Goal: Task Accomplishment & Management: Use online tool/utility

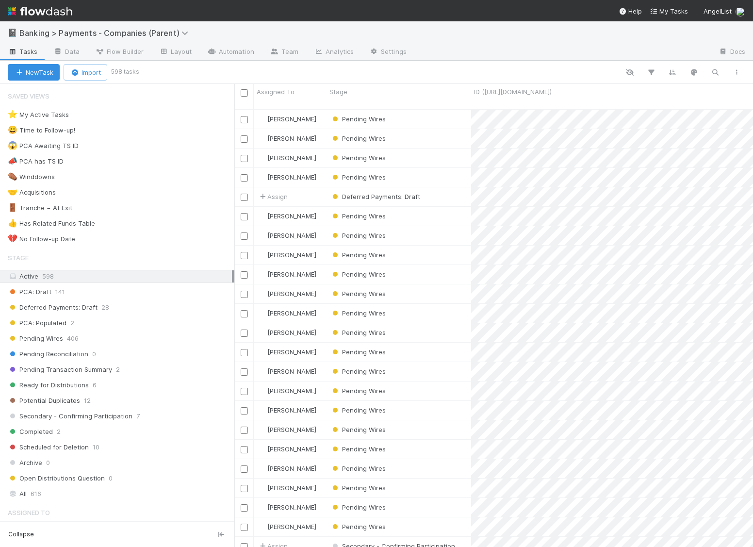
scroll to position [446, 518]
click at [717, 72] on icon "button" at bounding box center [715, 72] width 10 height 9
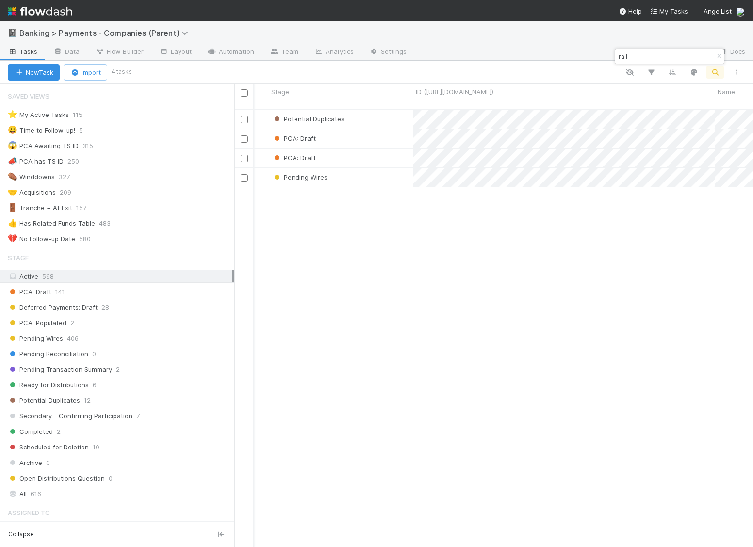
scroll to position [0, 0]
type input "rail"
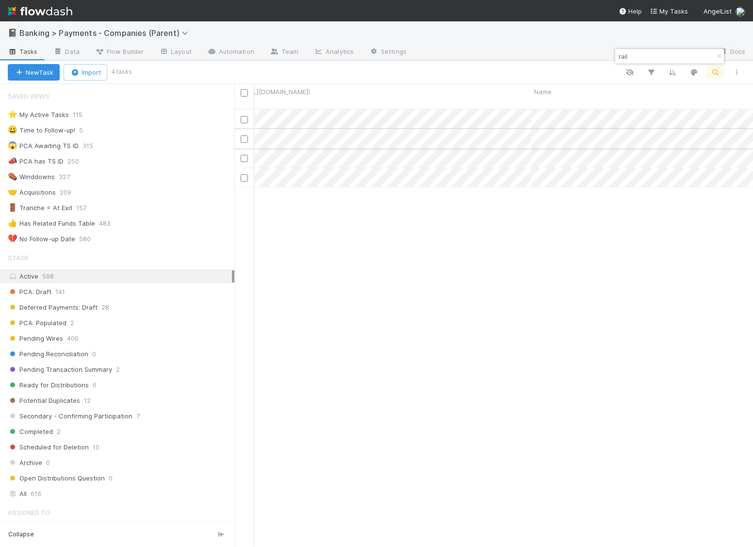
scroll to position [0, 400]
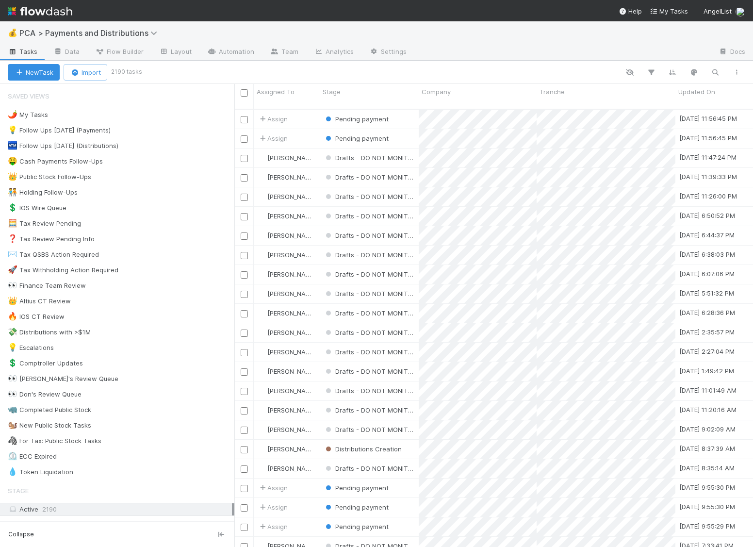
scroll to position [446, 518]
click at [714, 79] on div "New Task Import 2190 tasks" at bounding box center [376, 72] width 753 height 23
click at [715, 74] on icon "button" at bounding box center [715, 72] width 10 height 9
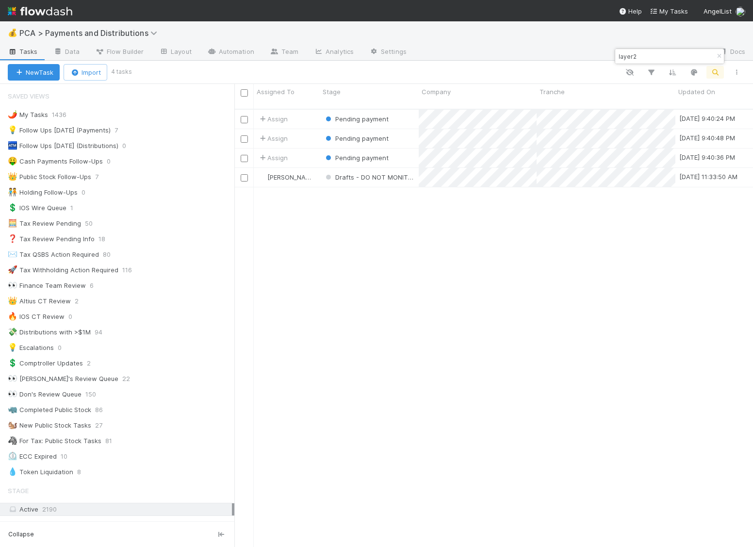
type input "layer2"
click at [372, 115] on span "Pending payment" at bounding box center [361, 119] width 53 height 8
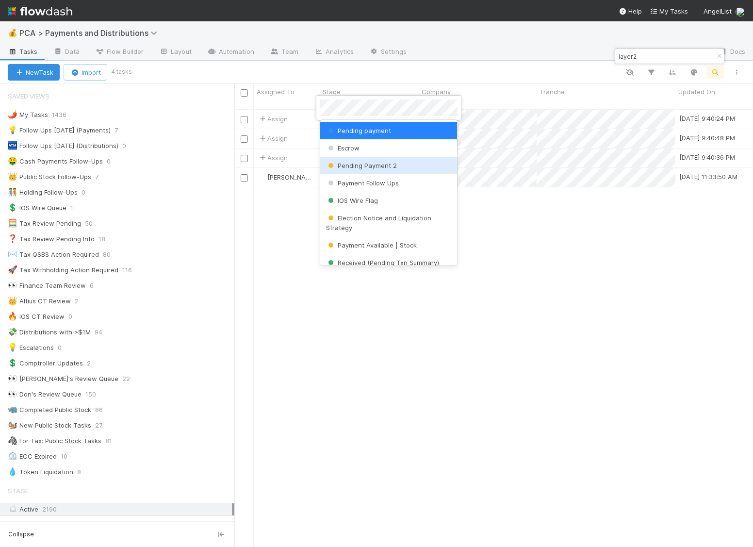
click at [546, 184] on div at bounding box center [376, 273] width 753 height 547
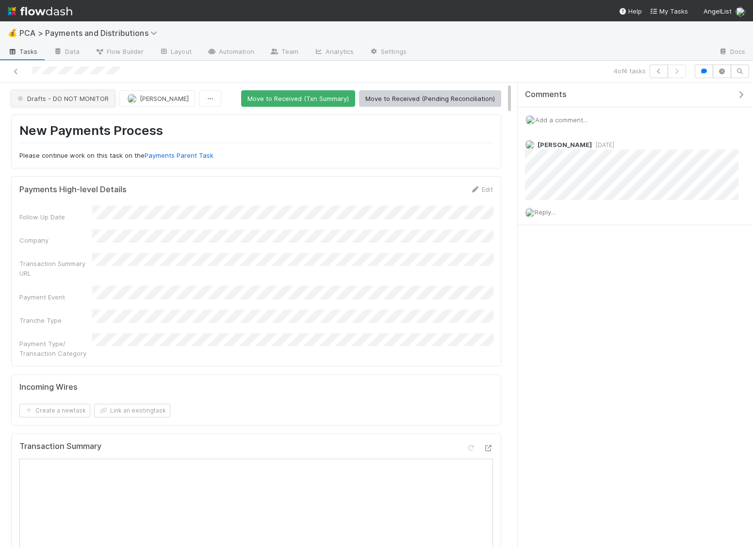
click at [57, 98] on span "Drafts - DO NOT MONITOR" at bounding box center [62, 99] width 93 height 8
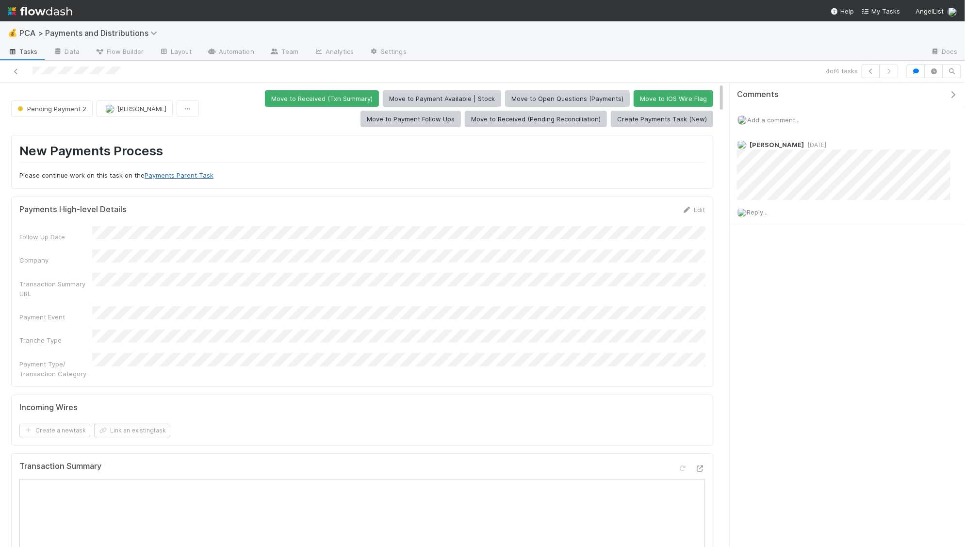
click at [179, 171] on link "Payments Parent Task" at bounding box center [179, 175] width 69 height 8
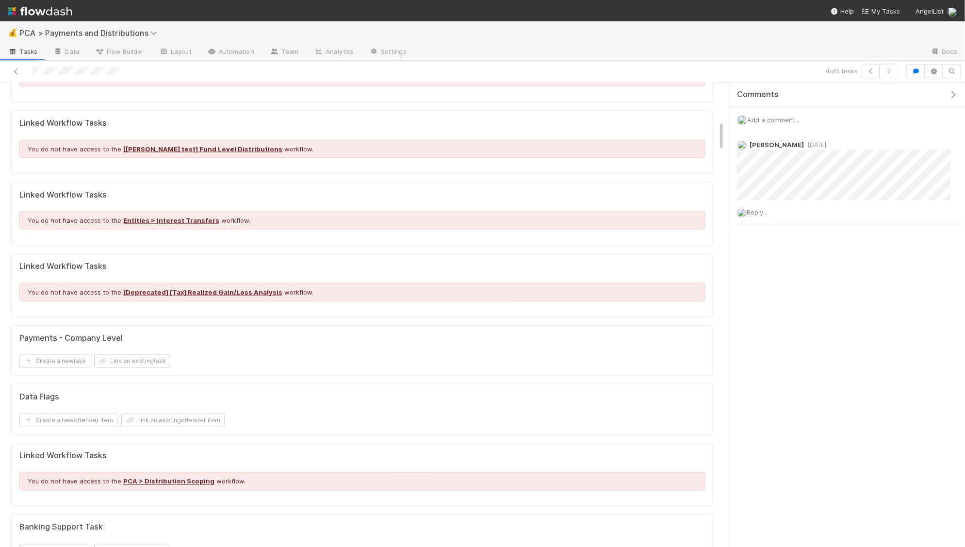
scroll to position [1266, 0]
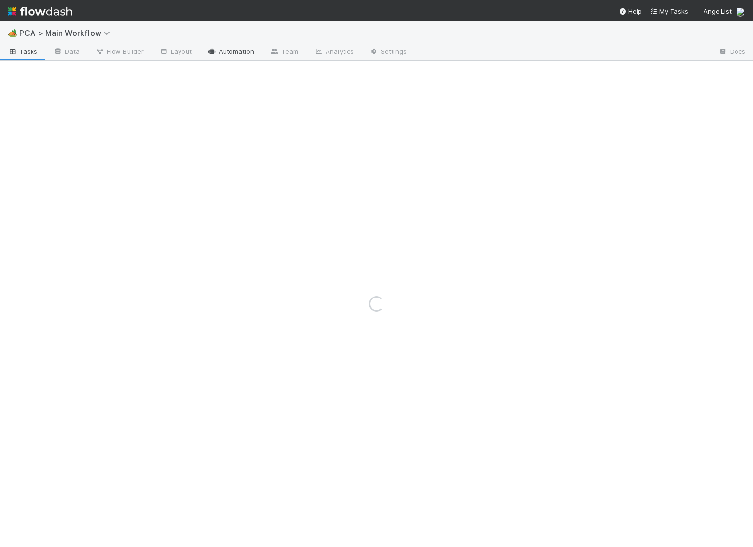
click at [221, 52] on link "Automation" at bounding box center [230, 53] width 63 height 16
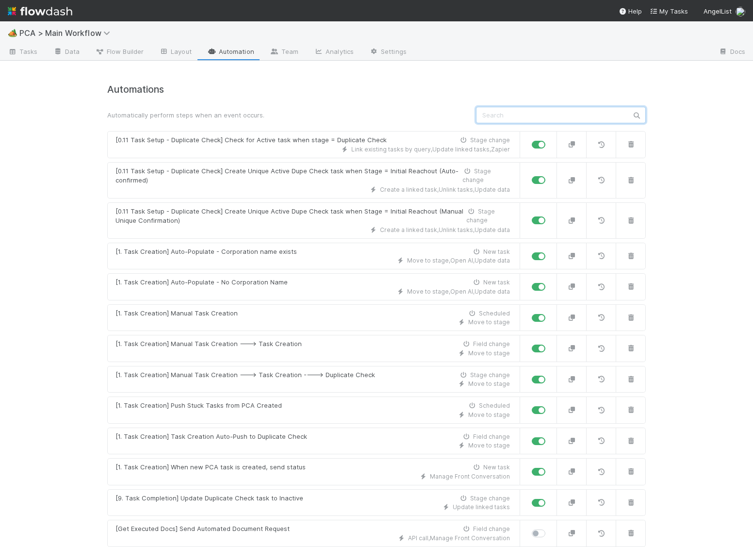
click at [523, 115] on input "text" at bounding box center [561, 115] width 170 height 16
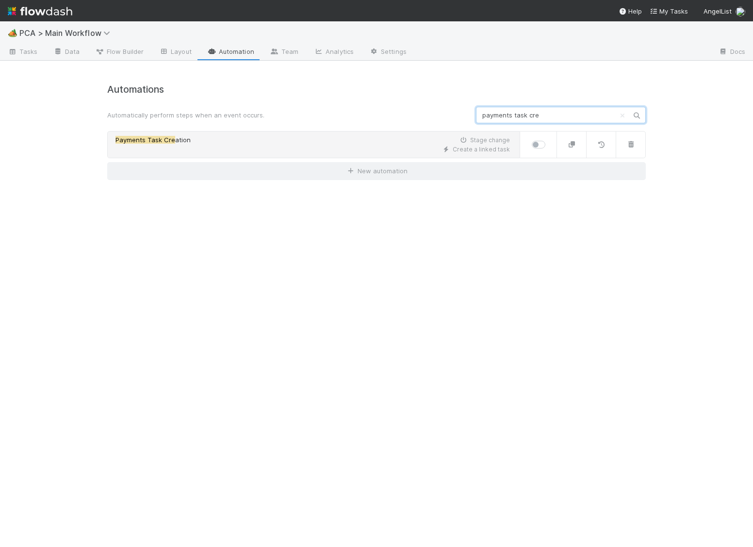
type input "payments task cre"
click at [451, 152] on div "Create a linked task" at bounding box center [312, 149] width 395 height 9
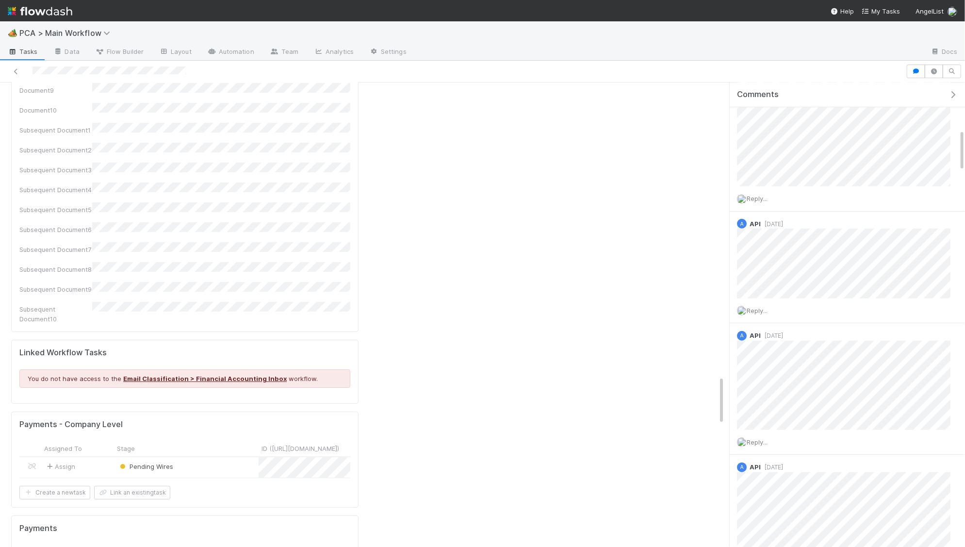
click at [196, 457] on div "Pending Wires" at bounding box center [186, 467] width 145 height 20
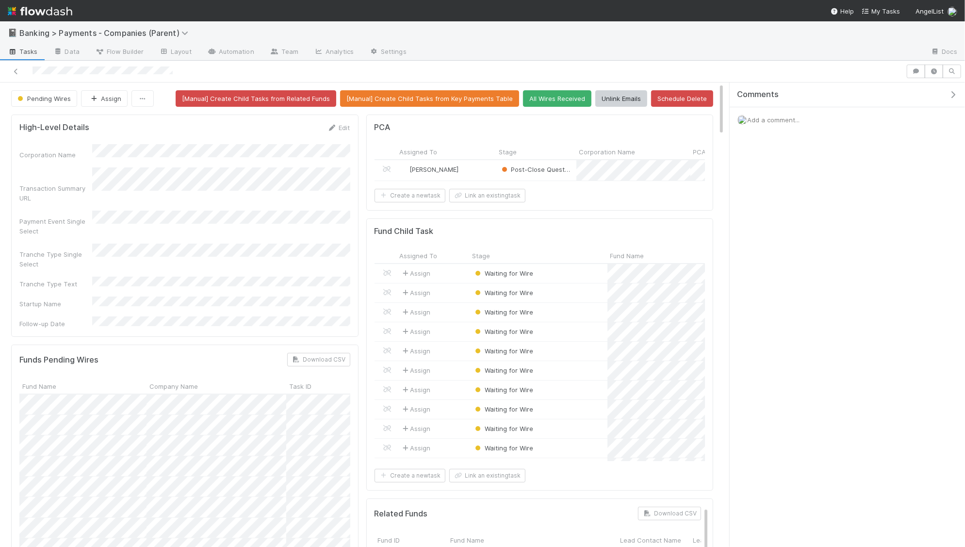
click at [477, 164] on div "Meg Castanare" at bounding box center [445, 170] width 99 height 20
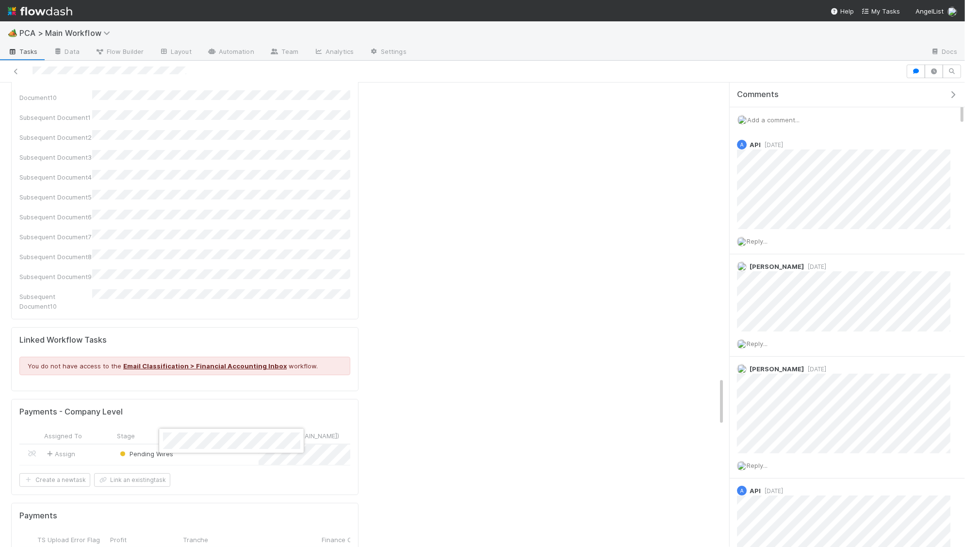
click at [148, 451] on div at bounding box center [482, 273] width 965 height 547
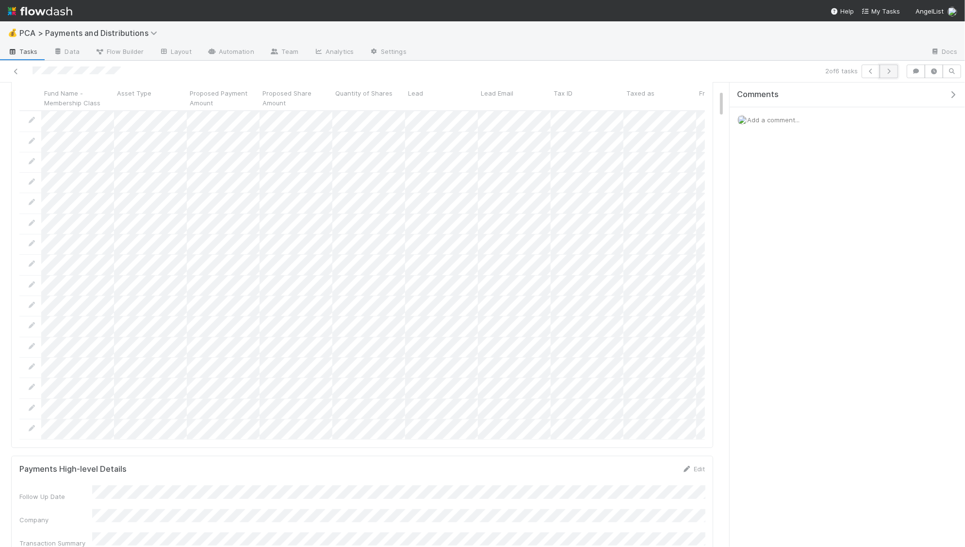
click at [753, 73] on icon "button" at bounding box center [889, 71] width 10 height 6
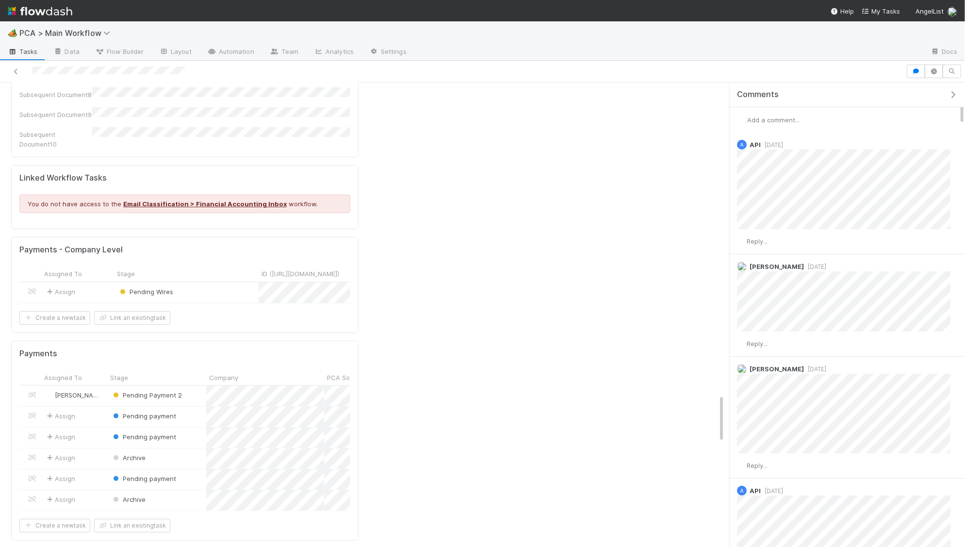
scroll to position [2978, 0]
click at [237, 280] on div "Pending Wires" at bounding box center [186, 290] width 145 height 20
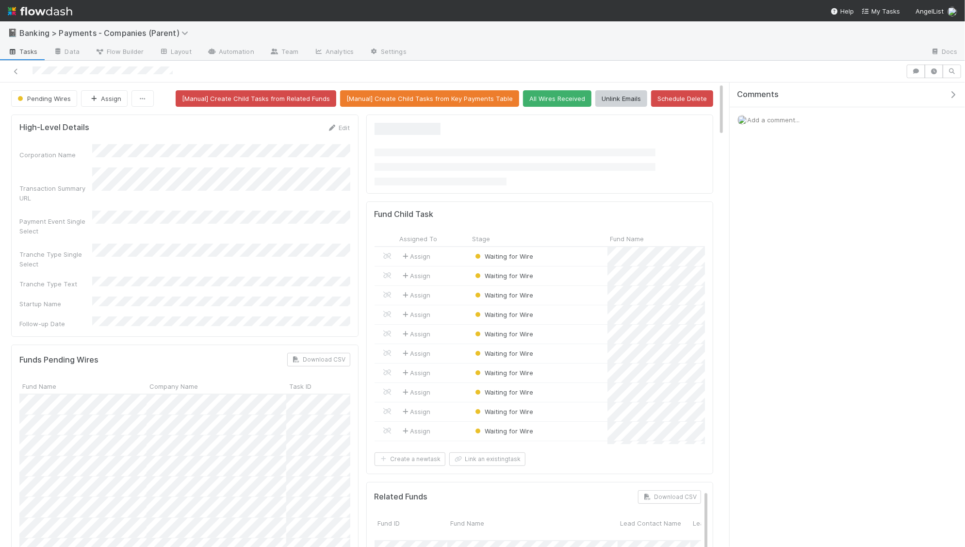
scroll to position [197, 331]
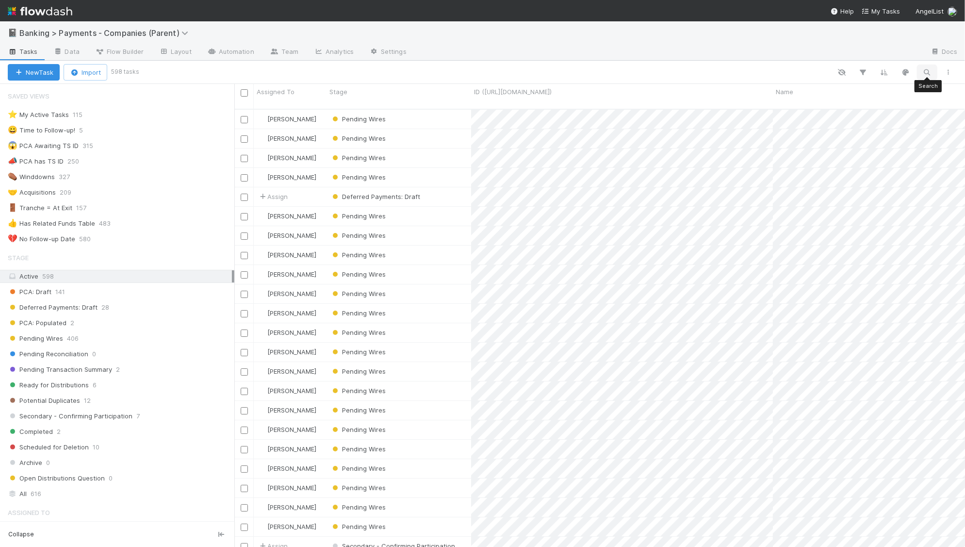
click at [924, 69] on icon "button" at bounding box center [927, 72] width 10 height 9
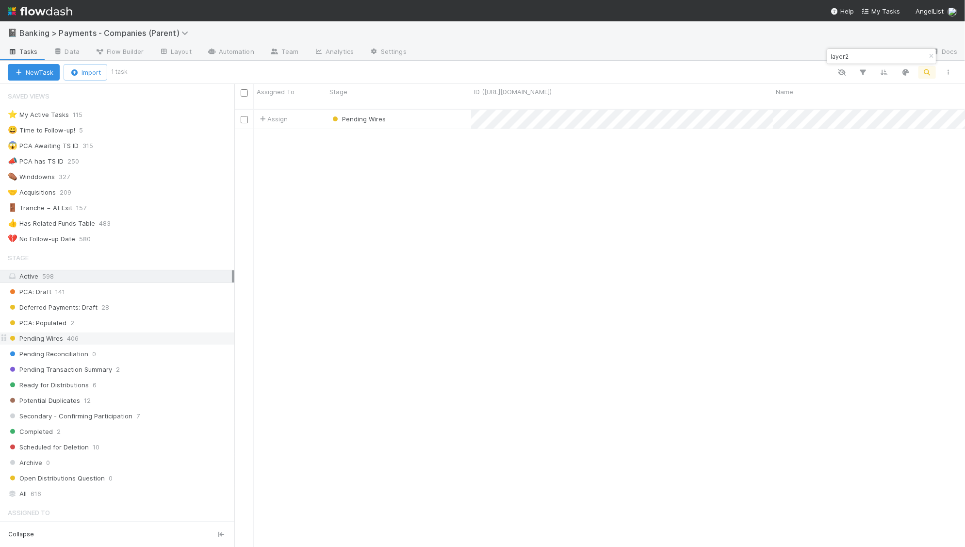
scroll to position [71, 0]
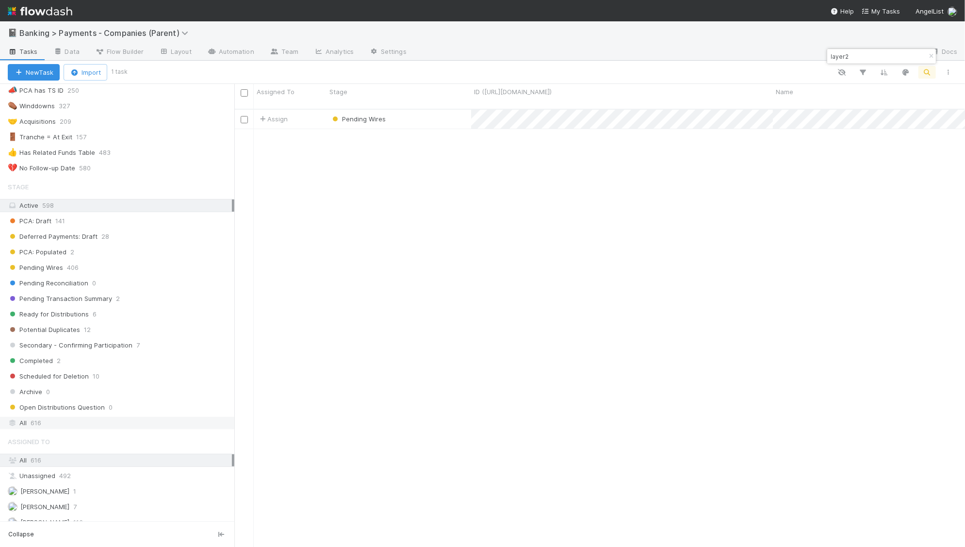
type input "layer2"
click at [121, 417] on div "All 616" at bounding box center [120, 423] width 224 height 12
